Goal: Task Accomplishment & Management: Manage account settings

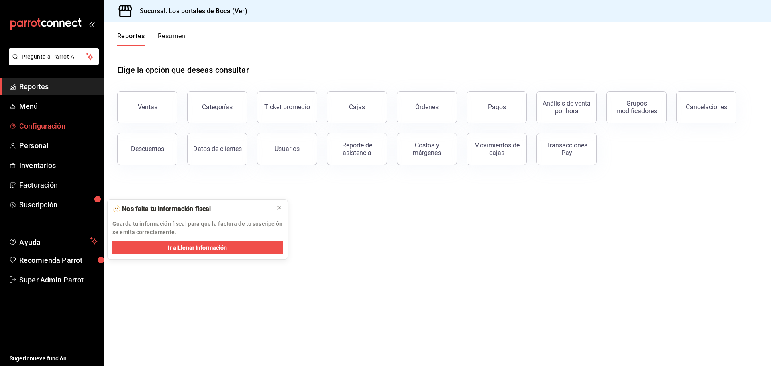
click at [59, 123] on span "Configuración" at bounding box center [58, 126] width 78 height 11
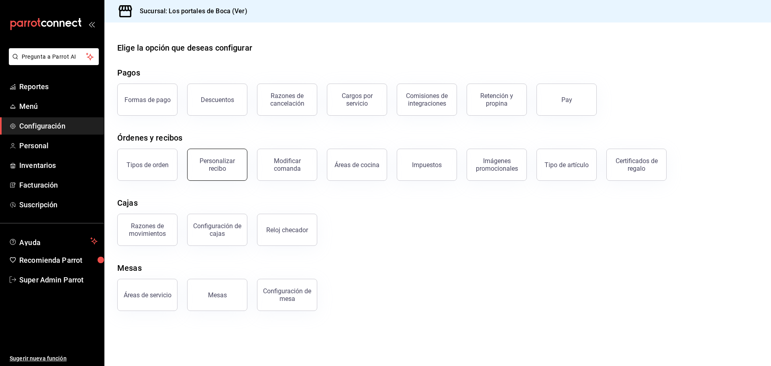
click at [213, 173] on button "Personalizar recibo" at bounding box center [217, 165] width 60 height 32
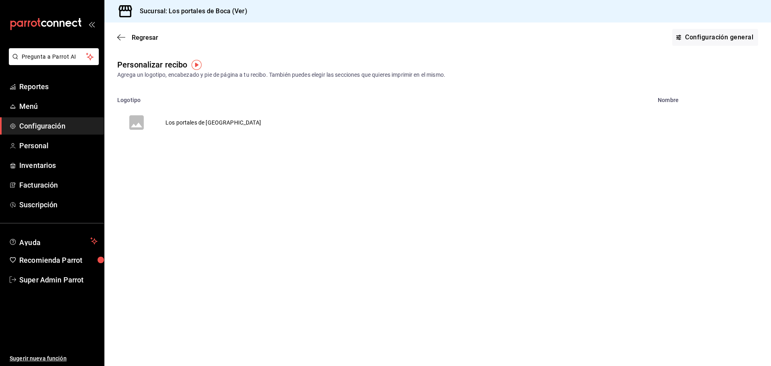
click at [205, 124] on td "Los portales de [GEOGRAPHIC_DATA]" at bounding box center [213, 122] width 115 height 39
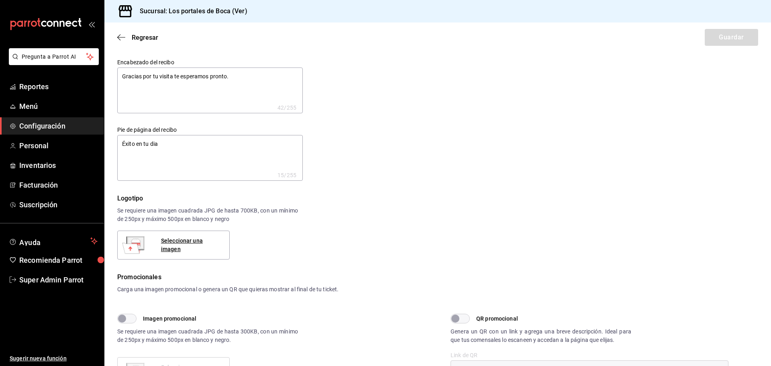
type textarea "x"
click at [121, 37] on icon "button" at bounding box center [121, 37] width 8 height 7
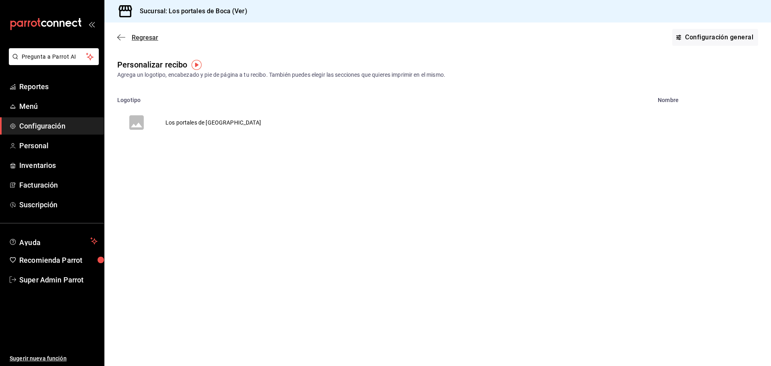
click at [122, 39] on icon "button" at bounding box center [121, 37] width 8 height 7
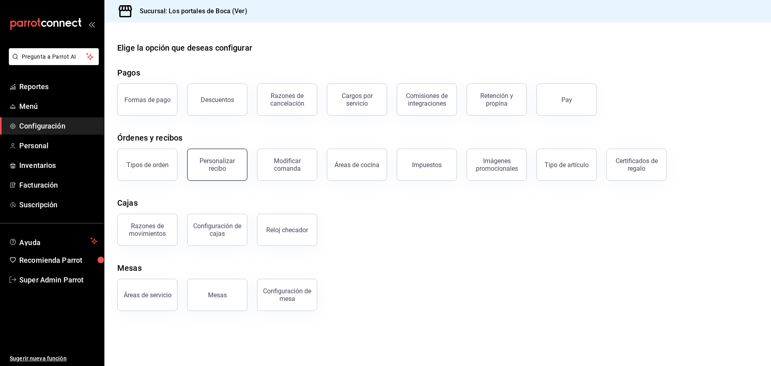
click at [221, 166] on div "Personalizar recibo" at bounding box center [217, 164] width 50 height 15
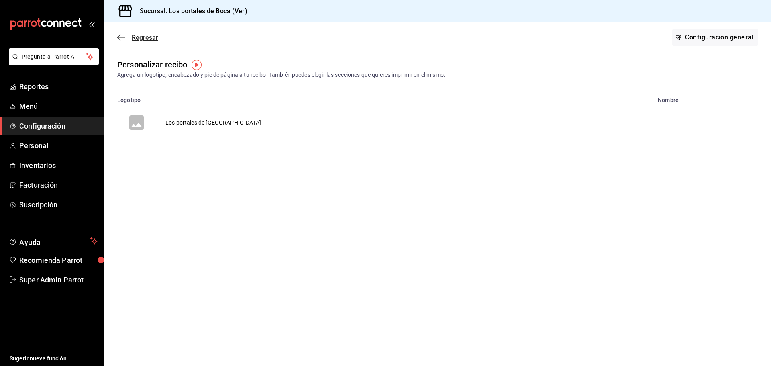
click at [120, 36] on icon "button" at bounding box center [121, 37] width 8 height 7
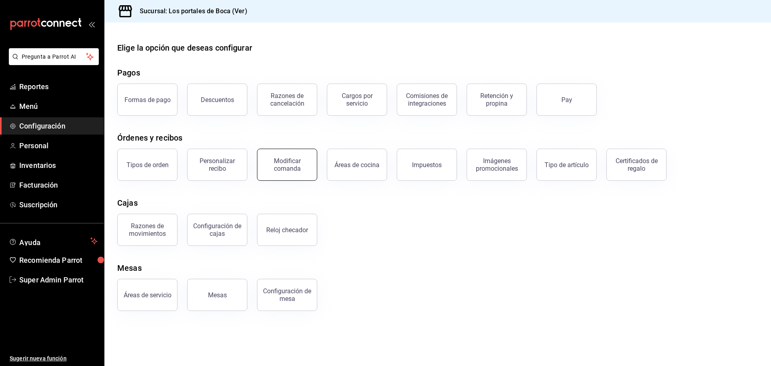
click at [292, 161] on div "Modificar comanda" at bounding box center [287, 164] width 50 height 15
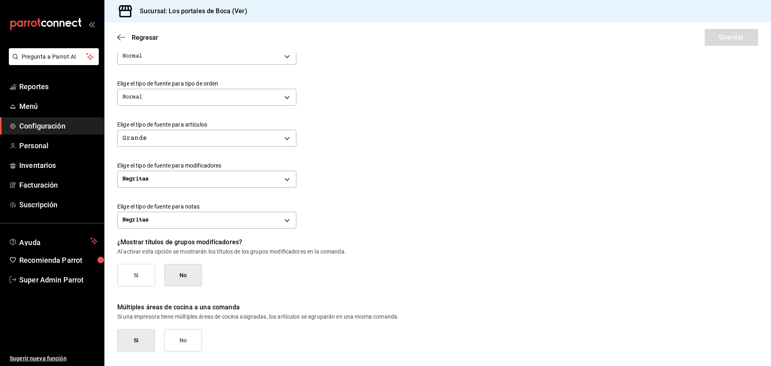
scroll to position [276, 0]
